Goal: Task Accomplishment & Management: Manage account settings

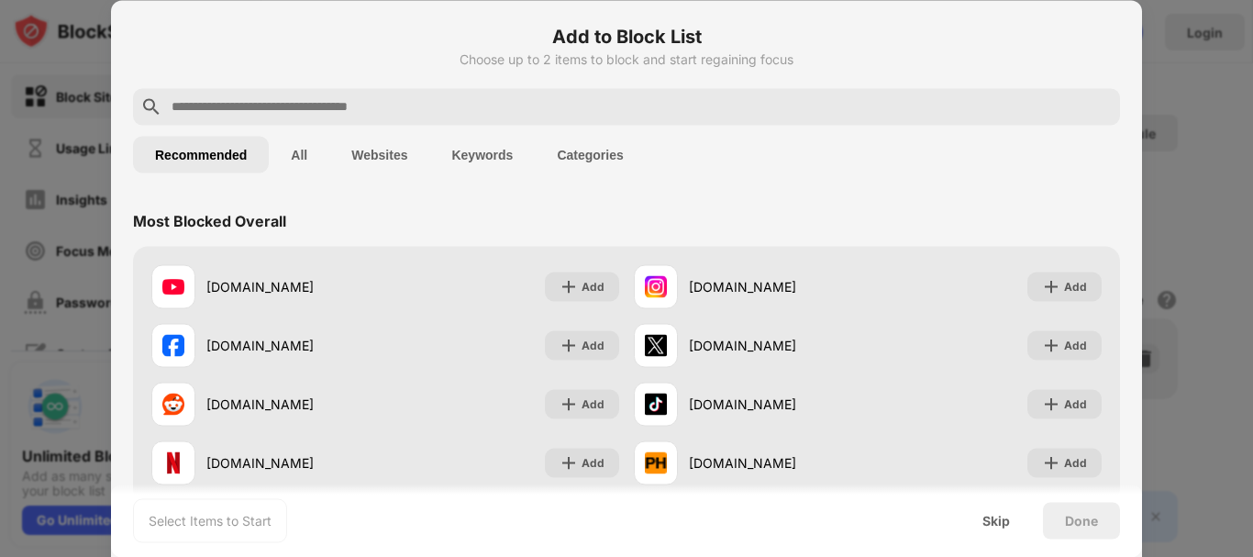
click at [1199, 223] on div at bounding box center [626, 278] width 1253 height 557
click at [1004, 526] on div "Skip" at bounding box center [996, 520] width 28 height 15
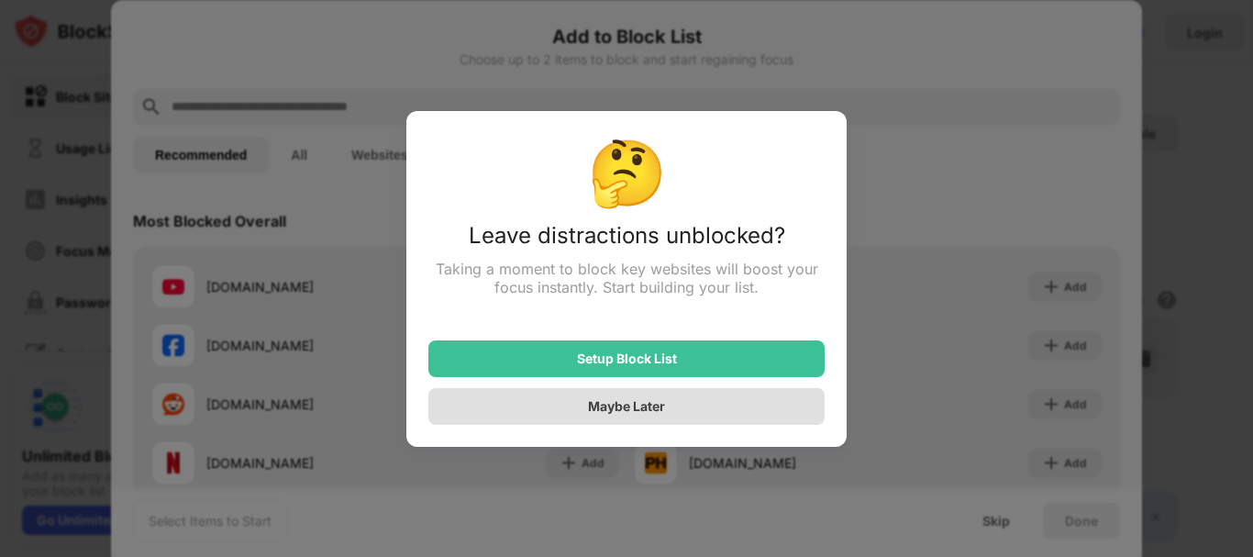
click at [656, 409] on div "Maybe Later" at bounding box center [626, 406] width 77 height 16
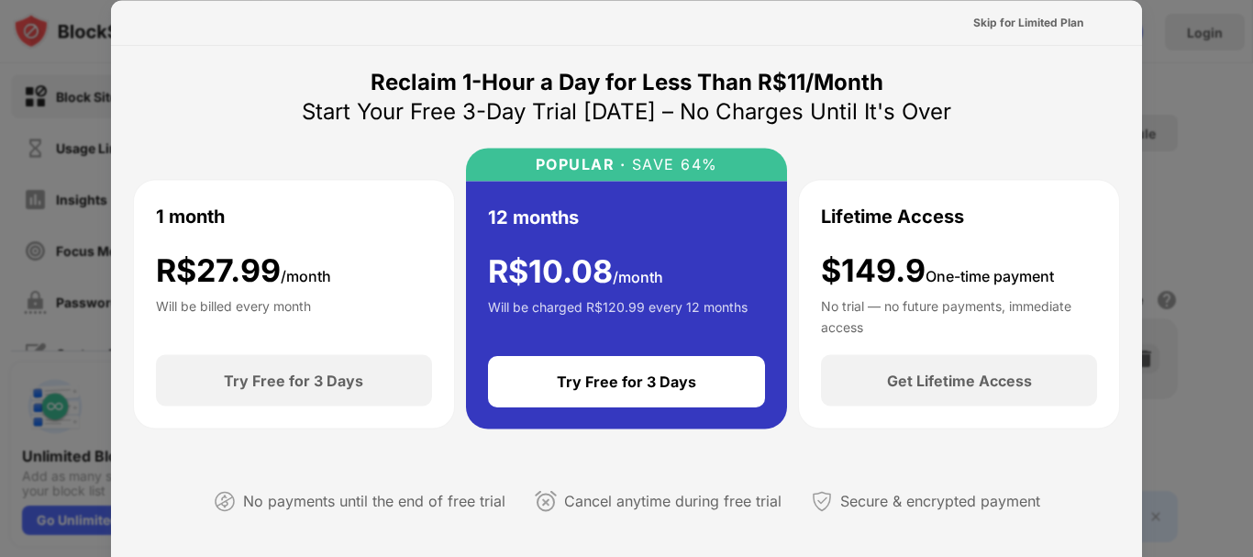
click at [65, 127] on div at bounding box center [626, 278] width 1253 height 557
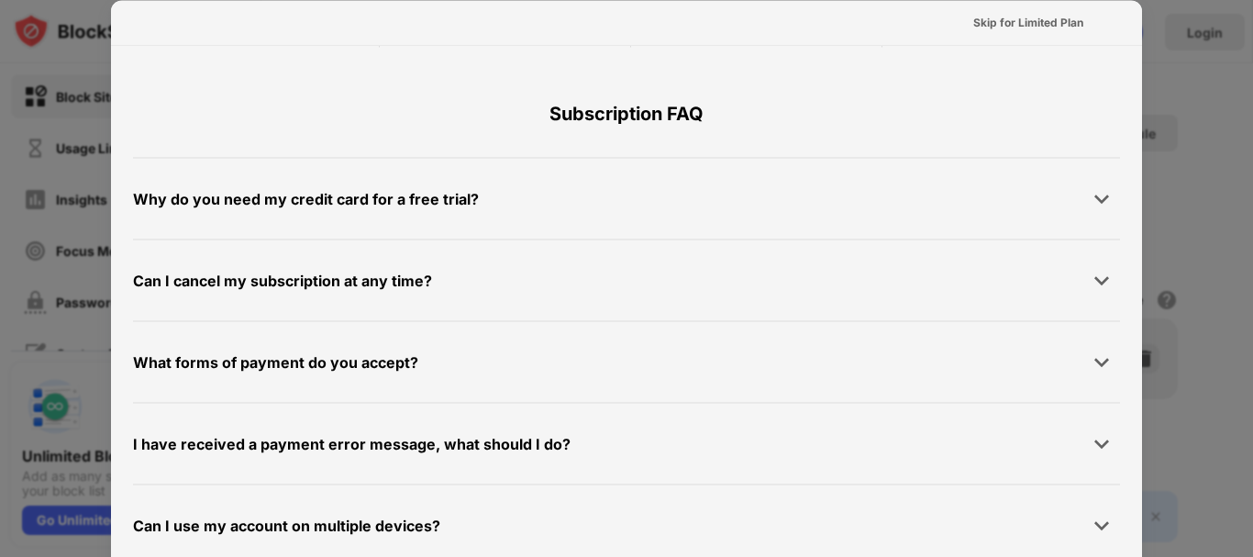
scroll to position [407, 0]
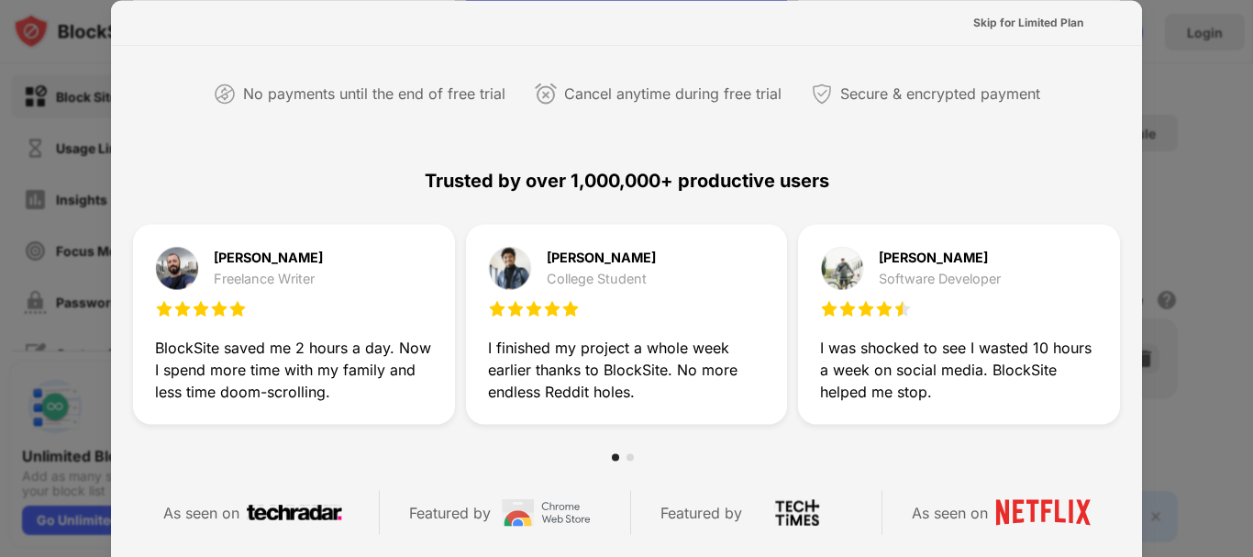
click at [1168, 88] on div at bounding box center [626, 278] width 1253 height 557
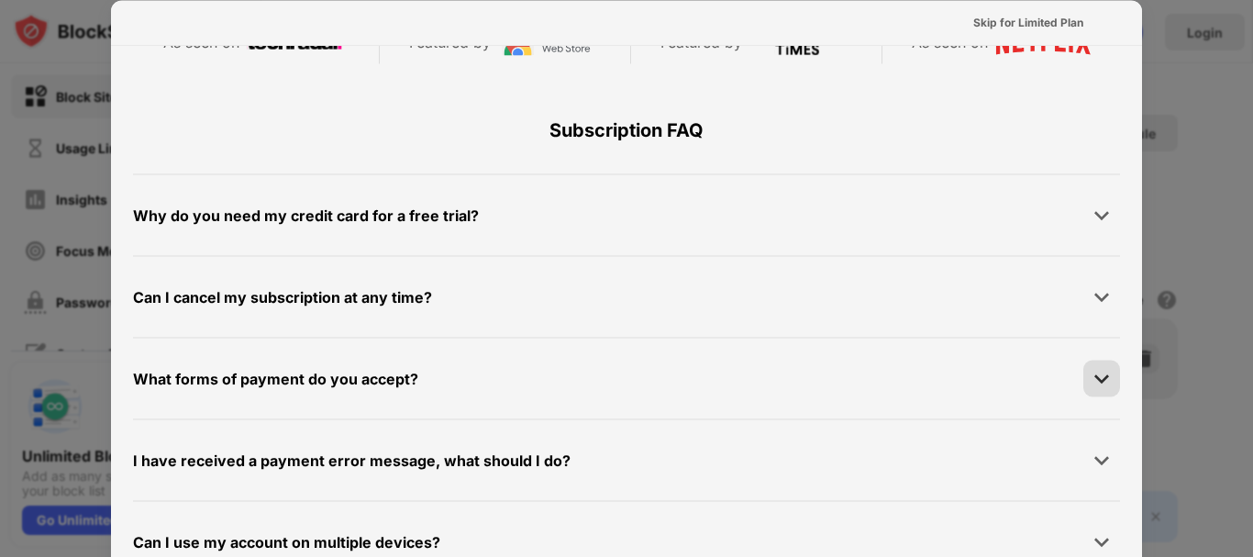
scroll to position [894, 0]
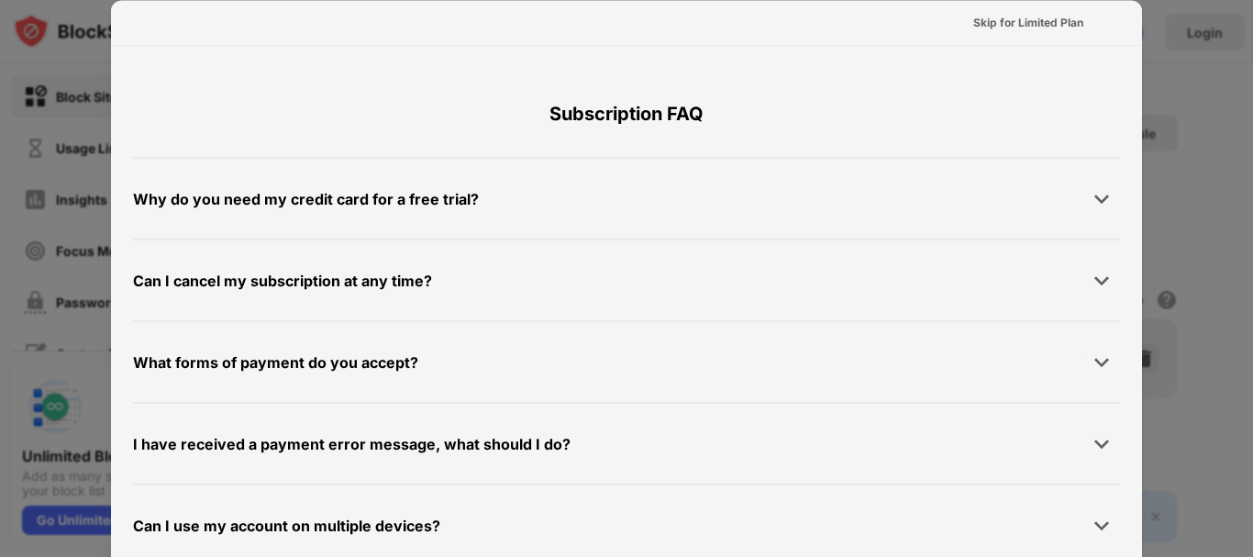
click at [1252, 329] on div at bounding box center [626, 278] width 1253 height 557
click at [5, 119] on div at bounding box center [626, 278] width 1253 height 557
